Goal: Information Seeking & Learning: Learn about a topic

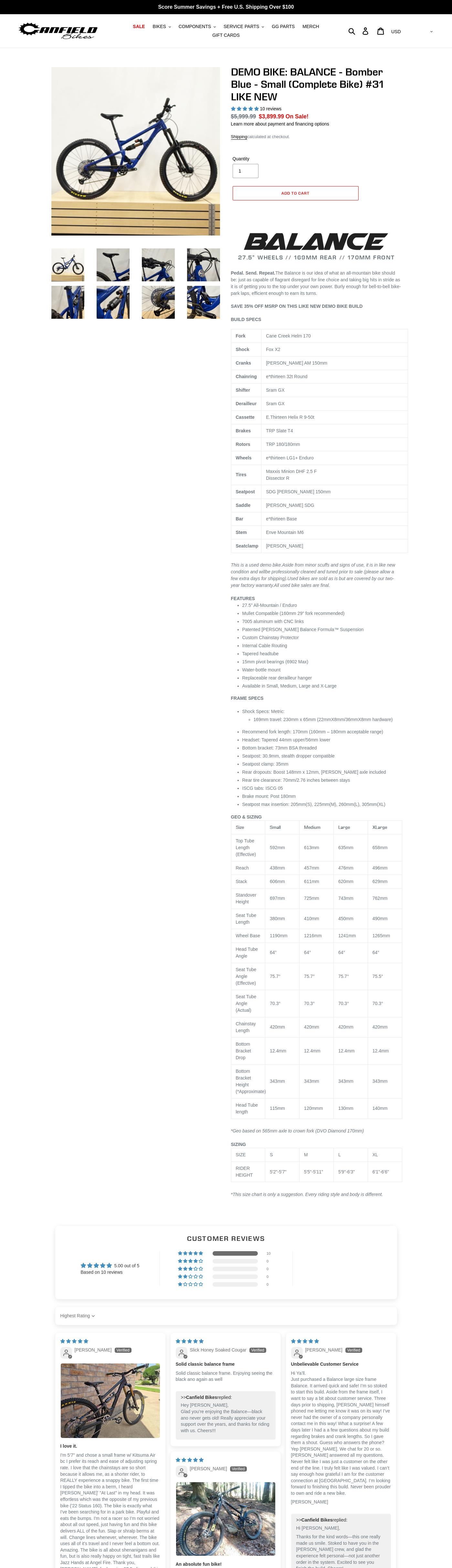
select select "highest-rating"
